Goal: Task Accomplishment & Management: Manage account settings

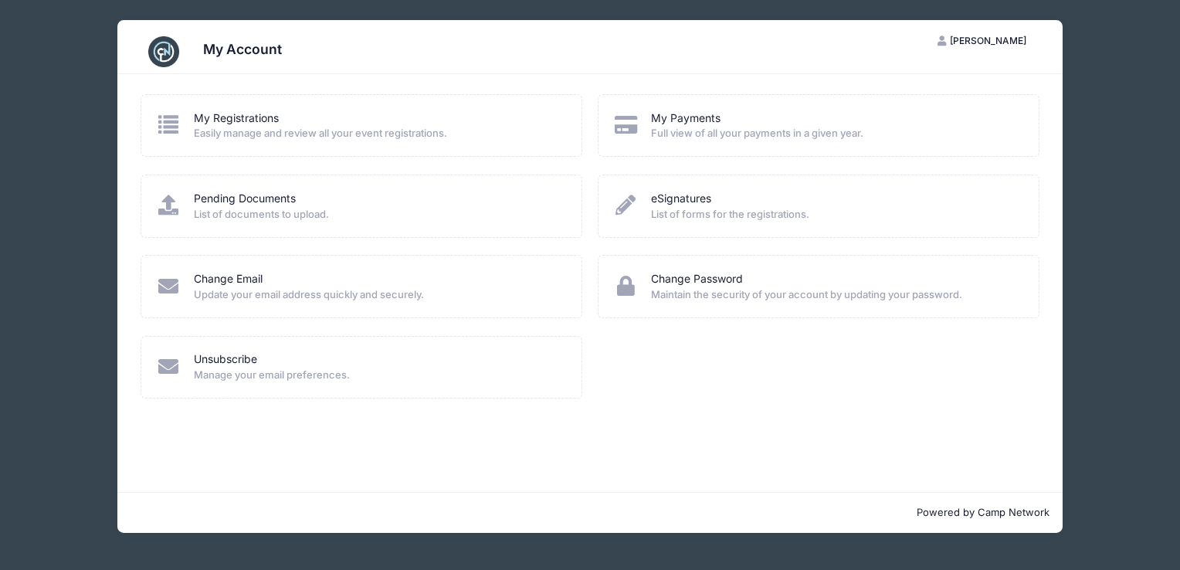
click at [993, 44] on span "[PERSON_NAME]" at bounding box center [987, 41] width 76 height 12
click at [895, 117] on link "Logout" at bounding box center [944, 118] width 178 height 29
